Goal: Navigation & Orientation: Find specific page/section

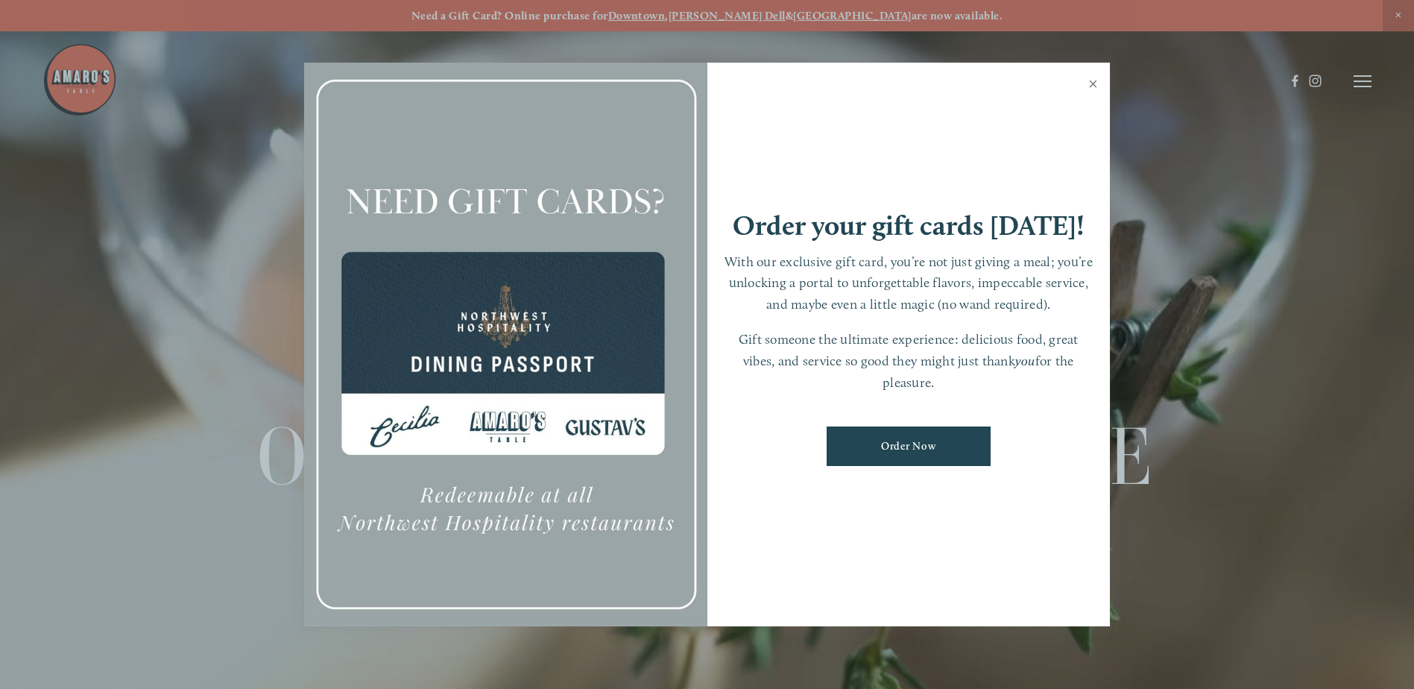
click at [1085, 82] on link "Close" at bounding box center [1093, 86] width 29 height 42
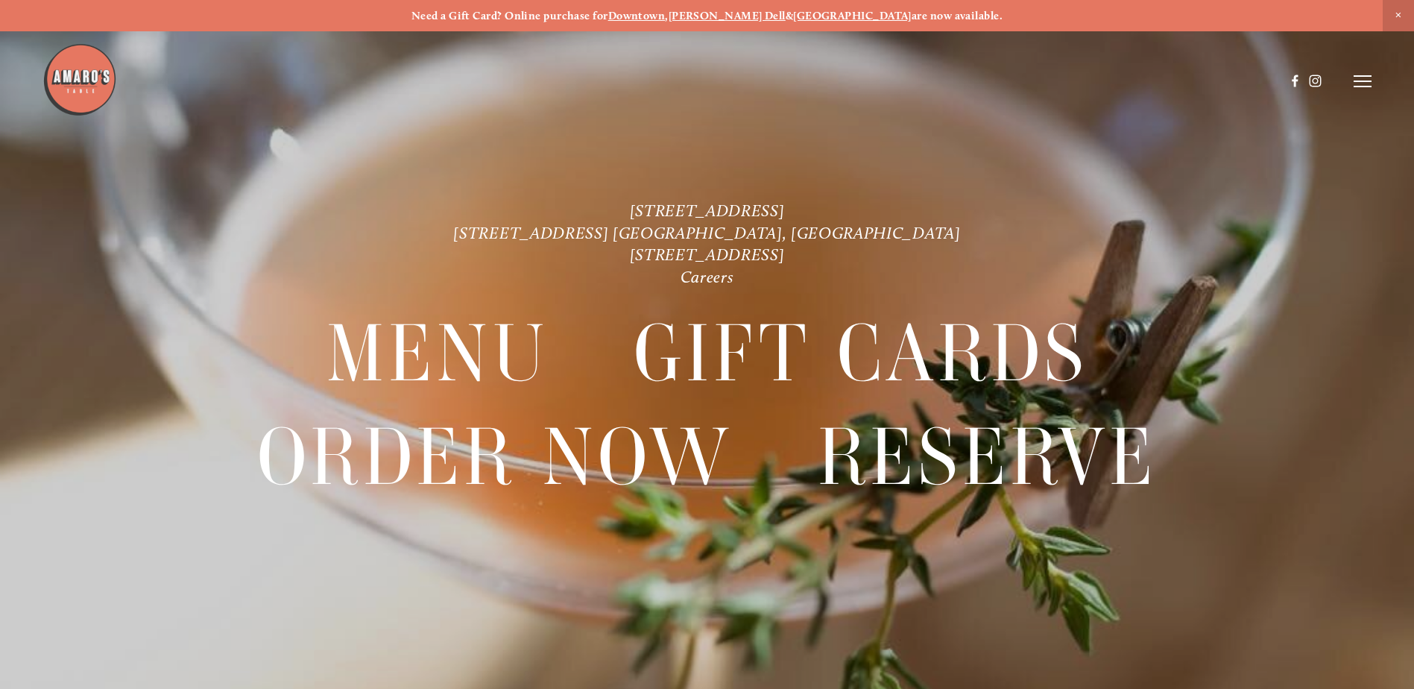
click at [1089, 82] on div at bounding box center [663, 81] width 1243 height 78
click at [1345, 75] on header "Menu Order Now Visit Gallery 0" at bounding box center [706, 81] width 1329 height 163
click at [1349, 75] on header "Menu Order Now Visit Gallery 0" at bounding box center [706, 81] width 1329 height 163
click at [1356, 76] on line at bounding box center [1363, 76] width 18 height 0
click at [1050, 84] on span "Menu" at bounding box center [1051, 81] width 31 height 14
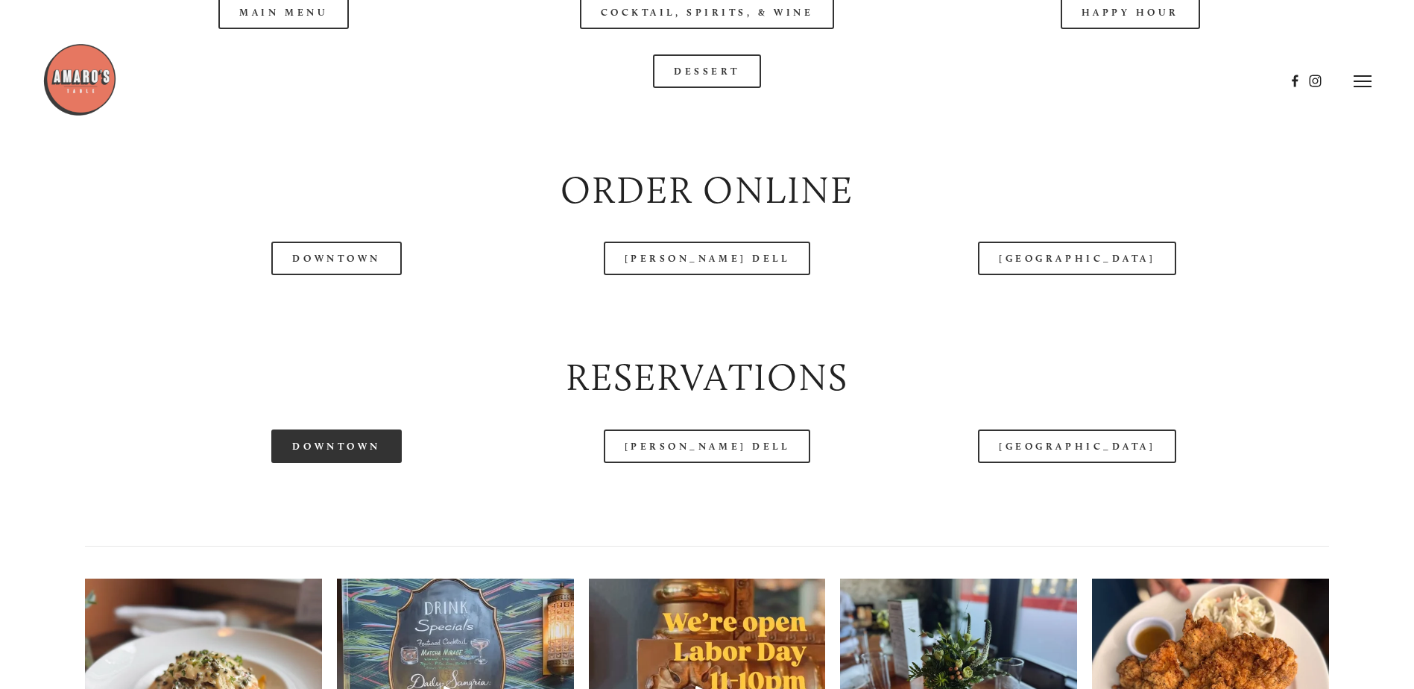
scroll to position [1714, 0]
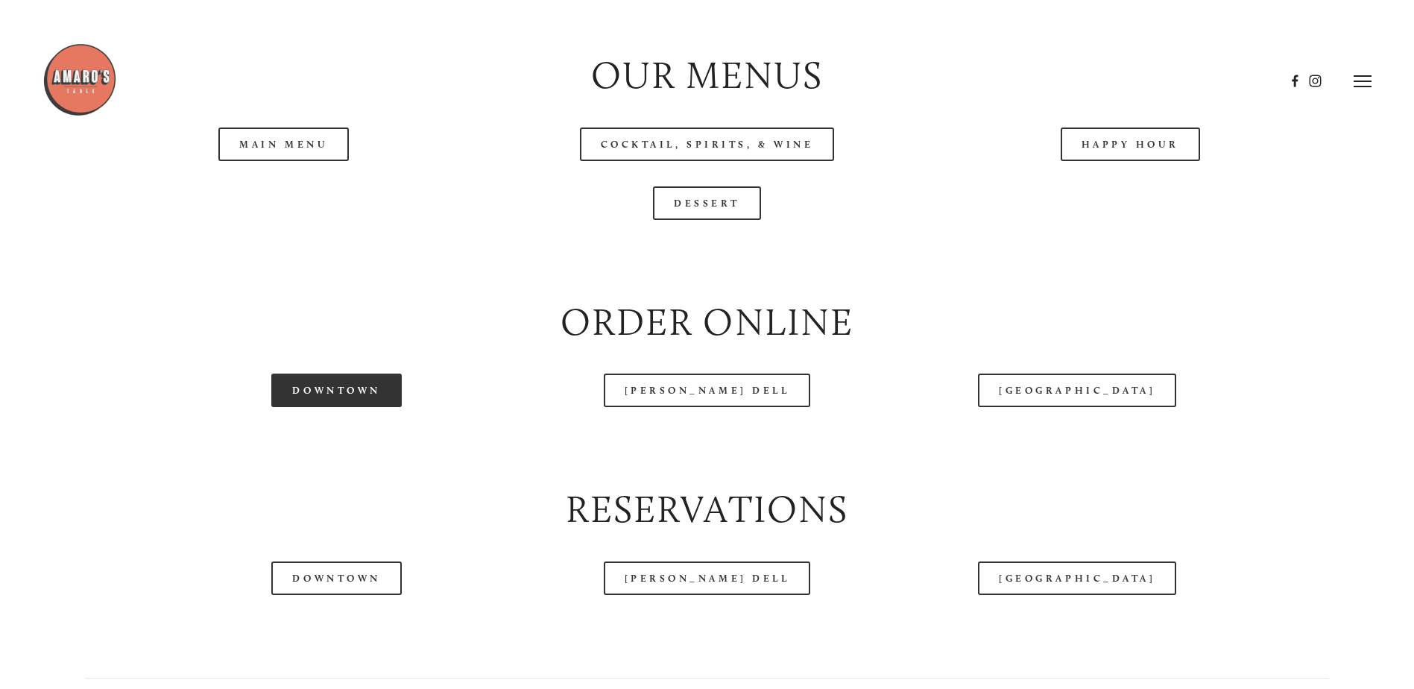
click at [318, 407] on link "Downtown" at bounding box center [336, 390] width 130 height 34
